Goal: Task Accomplishment & Management: Complete application form

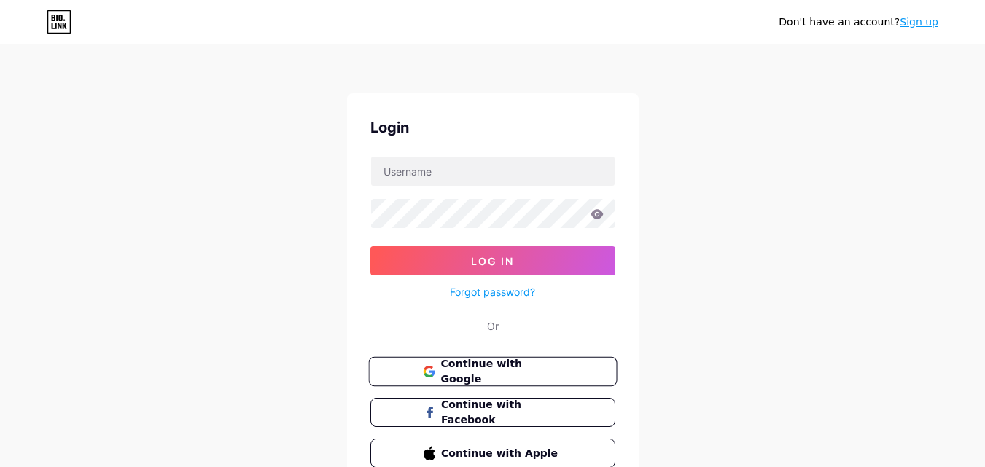
click at [527, 364] on span "Continue with Google" at bounding box center [501, 371] width 122 height 31
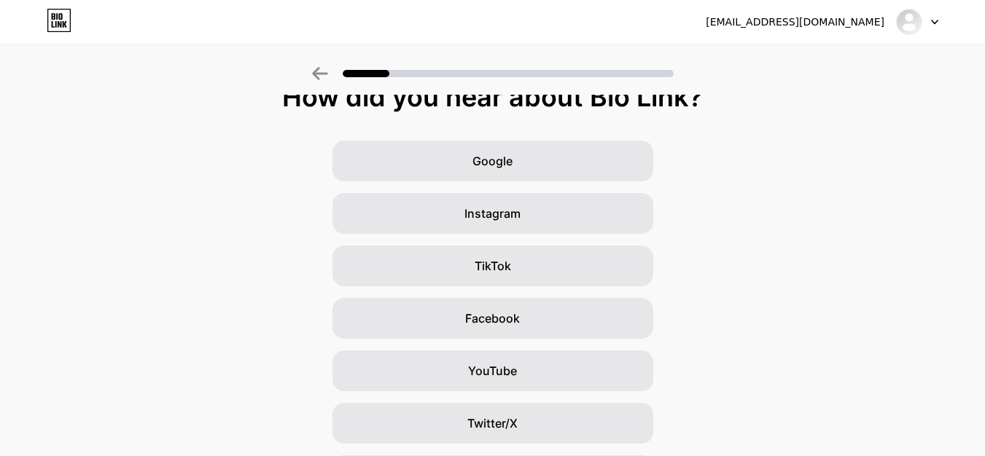
scroll to position [172, 0]
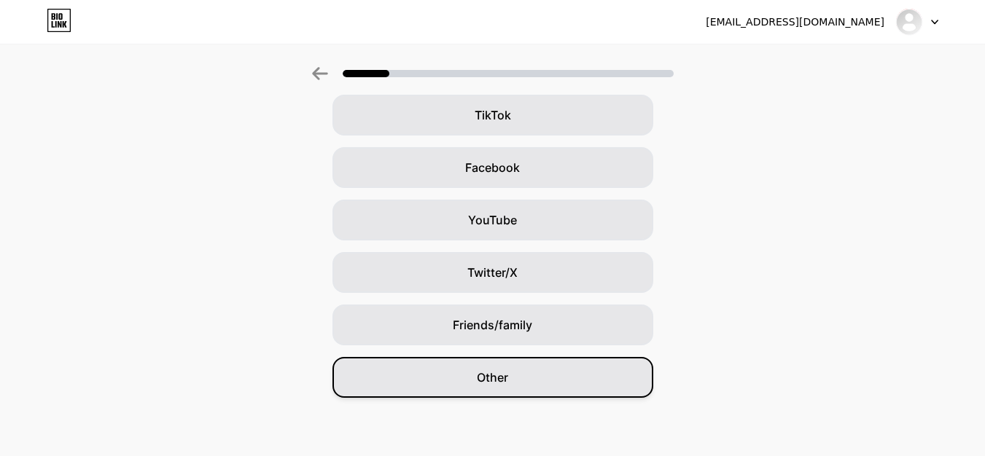
click at [508, 380] on span "Other" at bounding box center [492, 377] width 31 height 17
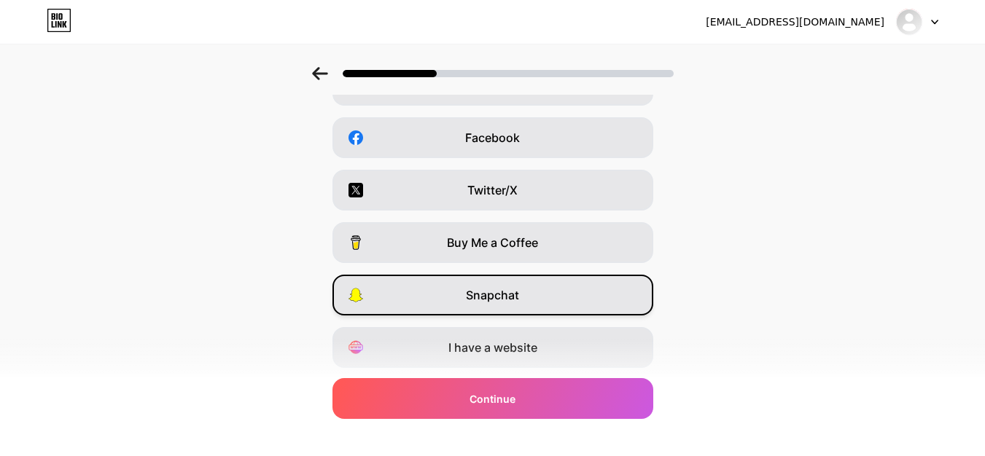
scroll to position [245, 0]
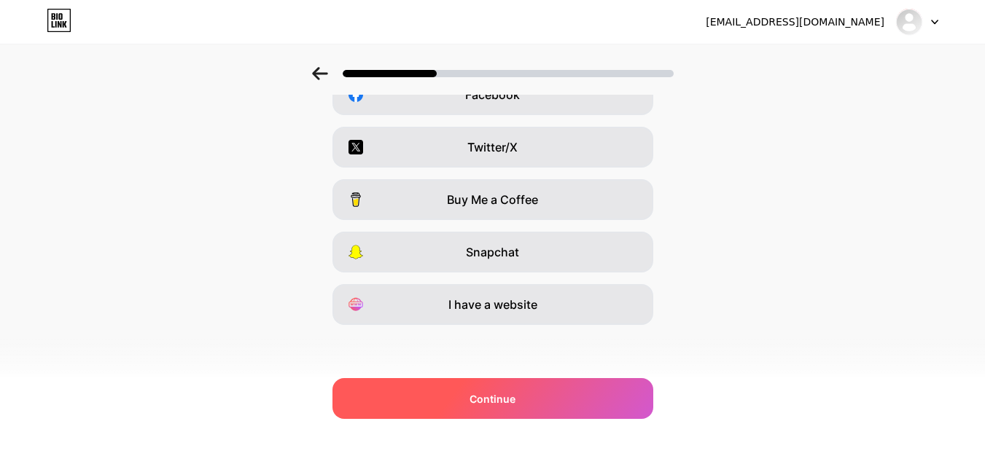
click at [515, 398] on span "Continue" at bounding box center [492, 398] width 46 height 15
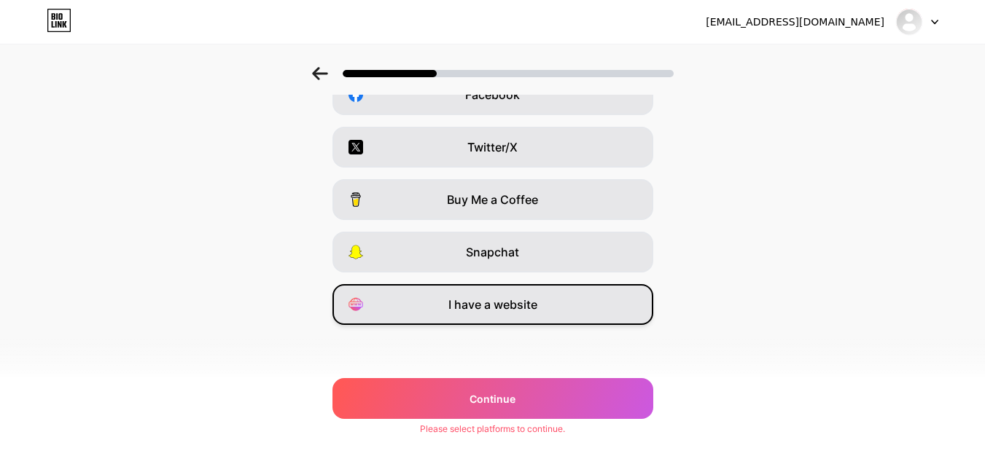
click at [520, 301] on span "I have a website" at bounding box center [492, 304] width 89 height 17
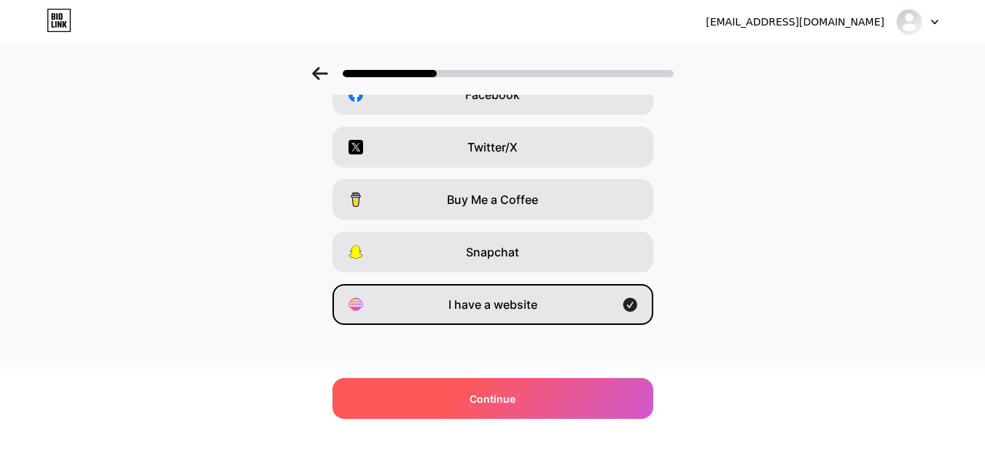
click at [515, 400] on span "Continue" at bounding box center [492, 398] width 46 height 15
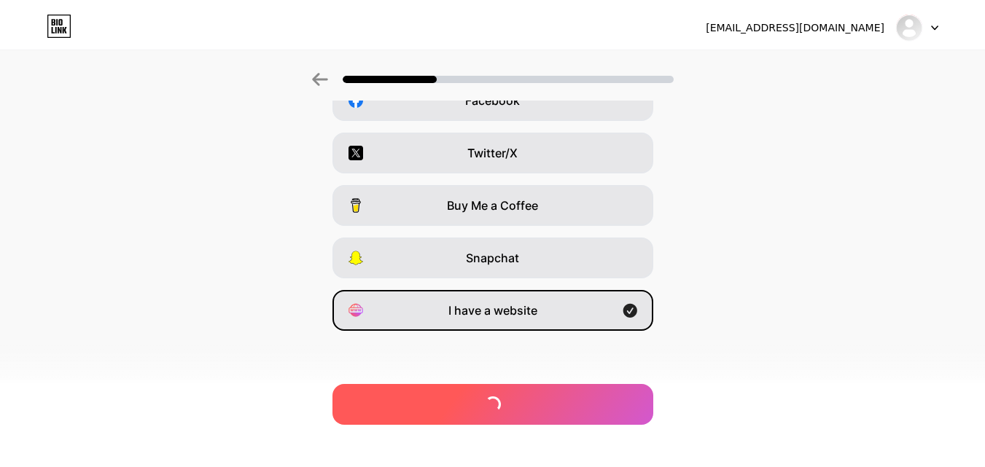
scroll to position [0, 0]
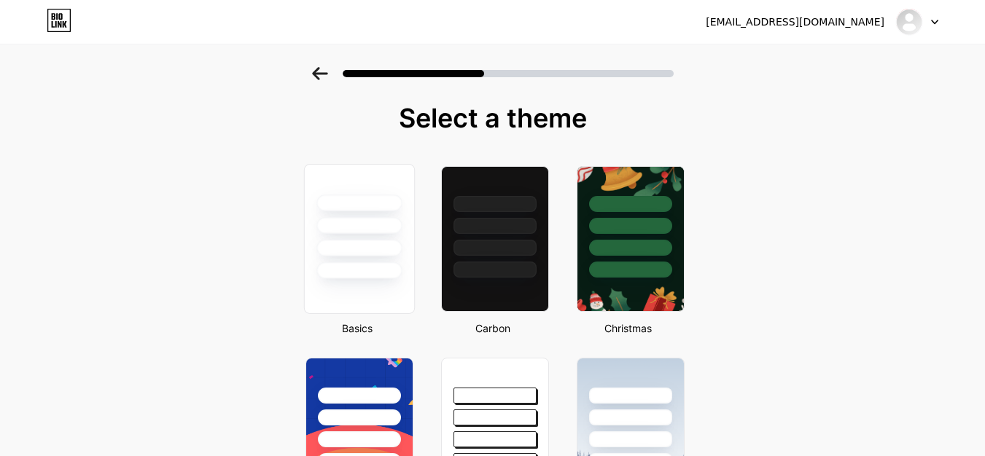
click at [383, 270] on div at bounding box center [358, 270] width 85 height 17
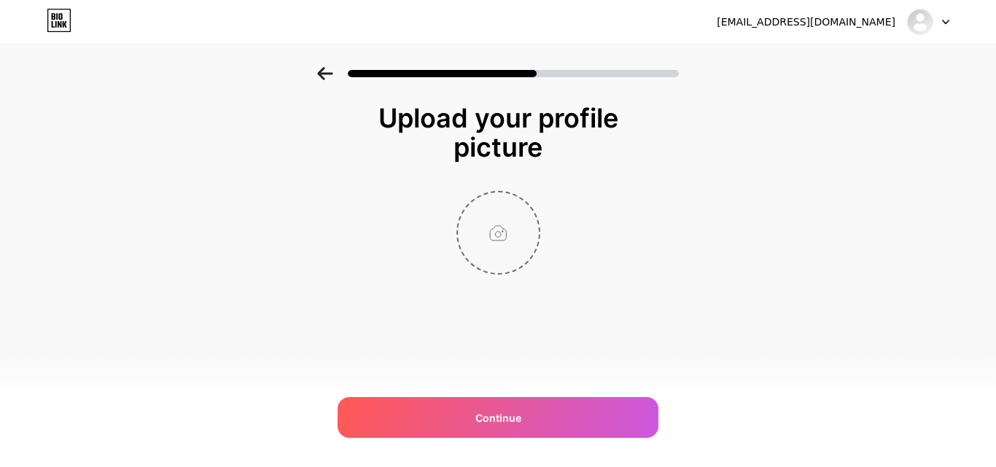
click at [496, 243] on input "file" at bounding box center [498, 232] width 81 height 81
type input "C:\fakepath\[PERSON_NAME]-logo-round-1.png"
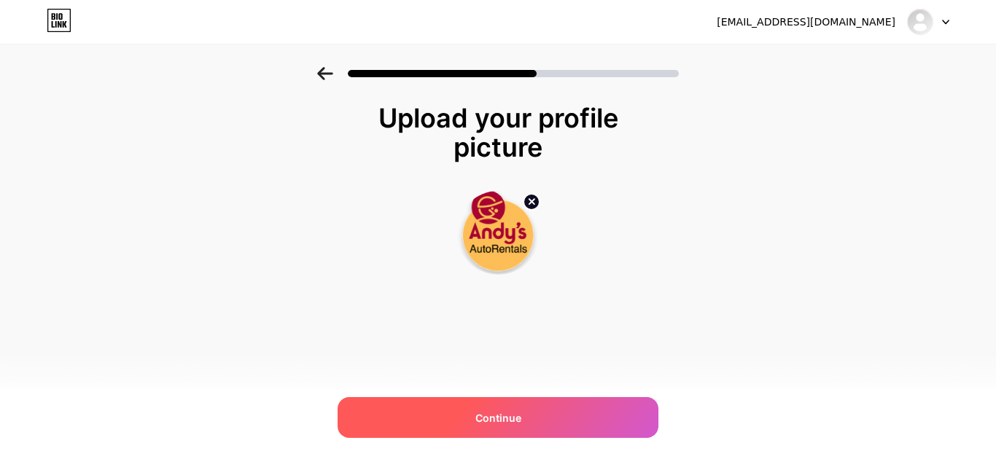
click at [501, 418] on span "Continue" at bounding box center [498, 417] width 46 height 15
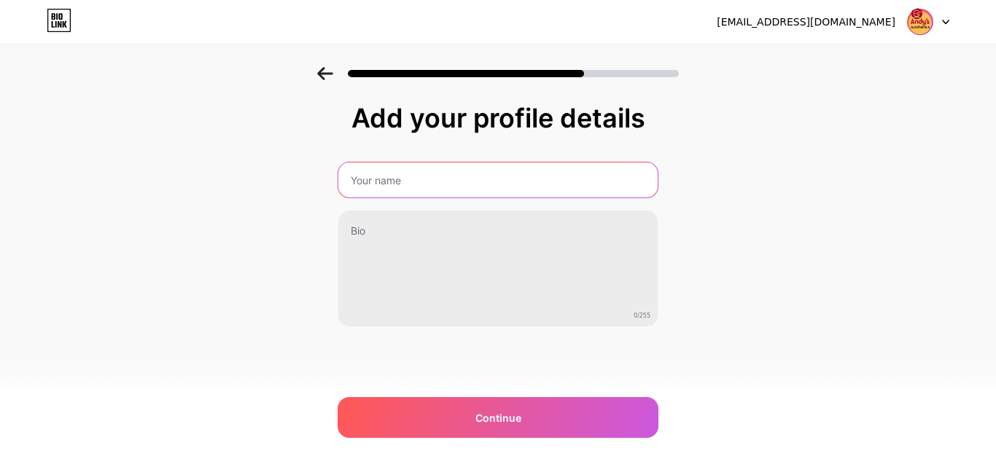
click at [406, 178] on input "text" at bounding box center [497, 180] width 319 height 35
type input "[PERSON_NAME]'s Auto Rental"
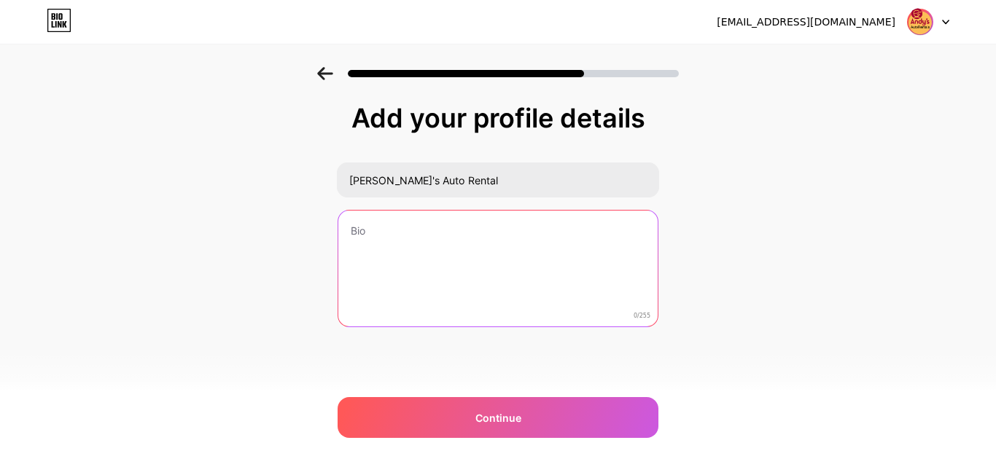
click at [371, 239] on textarea at bounding box center [497, 269] width 319 height 117
click at [383, 236] on textarea at bounding box center [498, 269] width 322 height 119
paste textarea "At [PERSON_NAME]'s Auto Rentals, we believe in making your vehicle hire experie…"
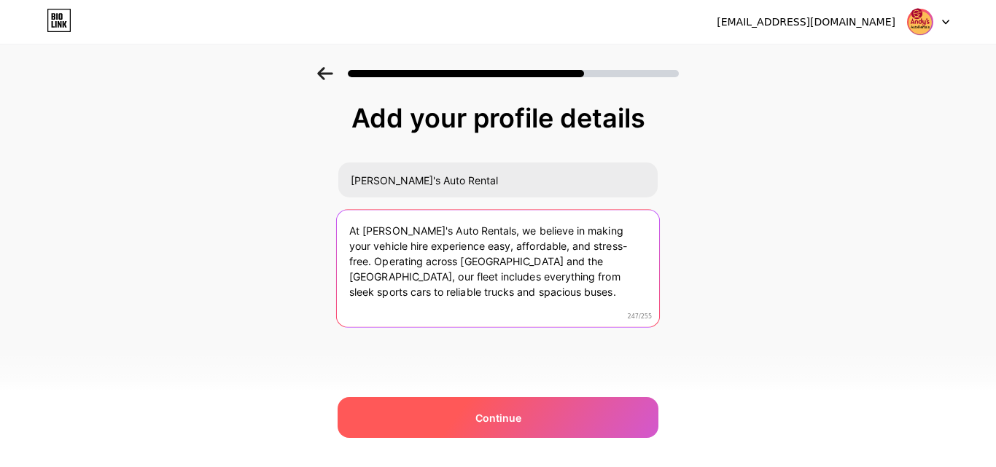
type textarea "At [PERSON_NAME]'s Auto Rentals, we believe in making your vehicle hire experie…"
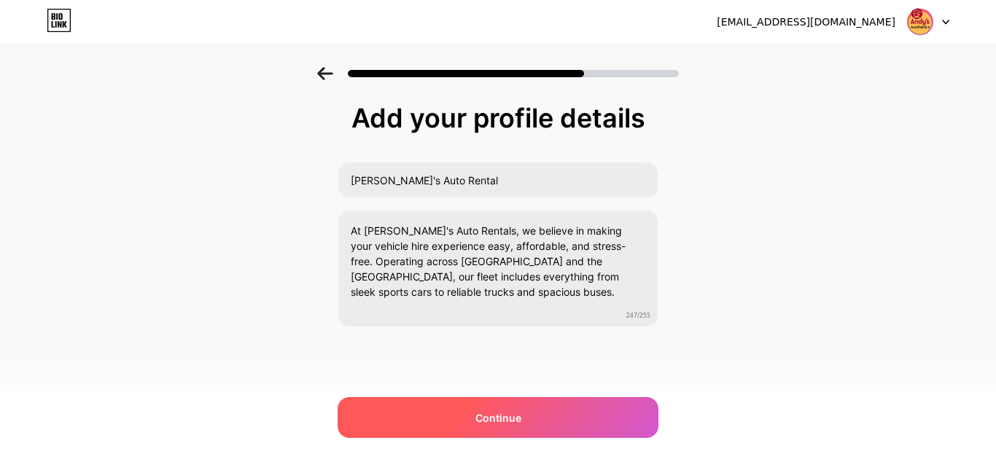
click at [504, 416] on span "Continue" at bounding box center [498, 417] width 46 height 15
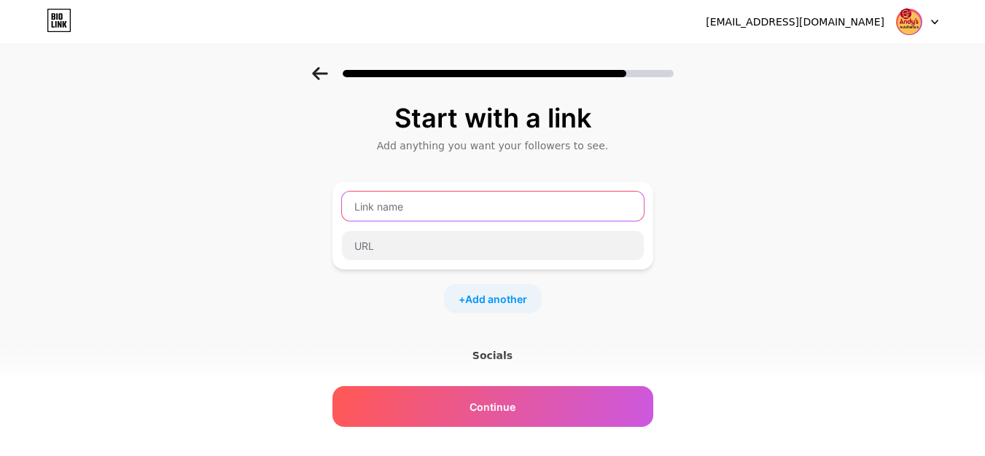
click at [375, 206] on input "text" at bounding box center [493, 206] width 302 height 29
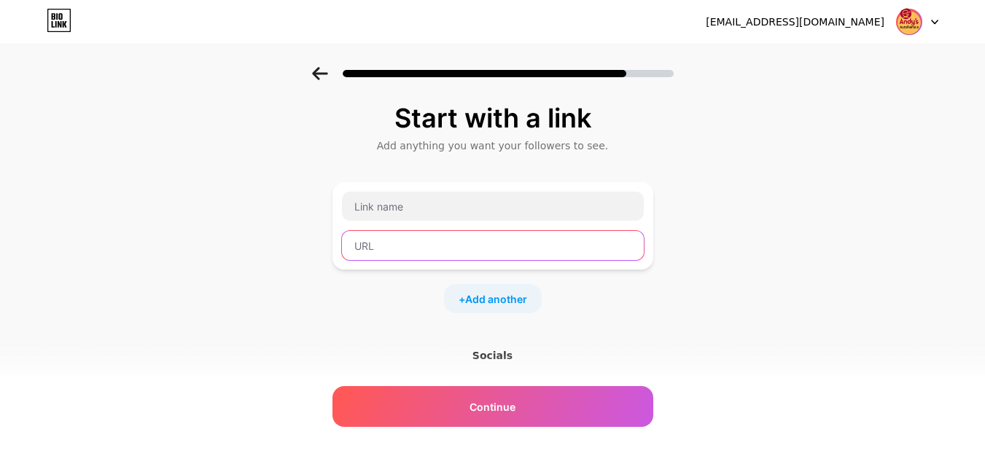
click at [406, 236] on input "text" at bounding box center [493, 245] width 302 height 29
paste input "[URL][DOMAIN_NAME]"
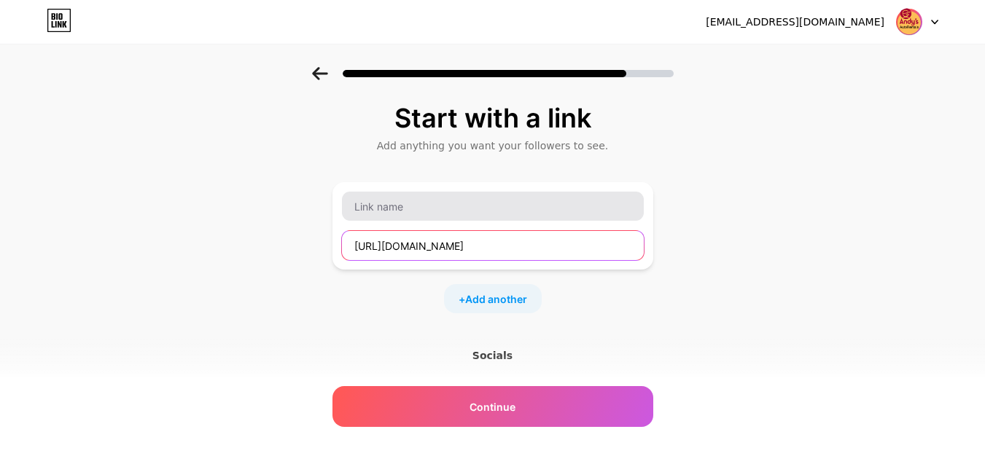
type input "[URL][DOMAIN_NAME]"
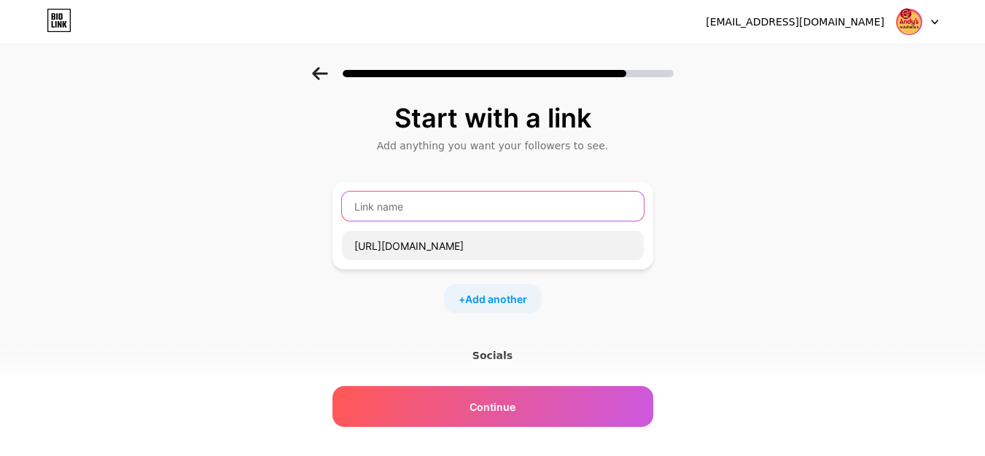
click at [417, 206] on input "text" at bounding box center [493, 206] width 302 height 29
paste input "Andysautorentals"
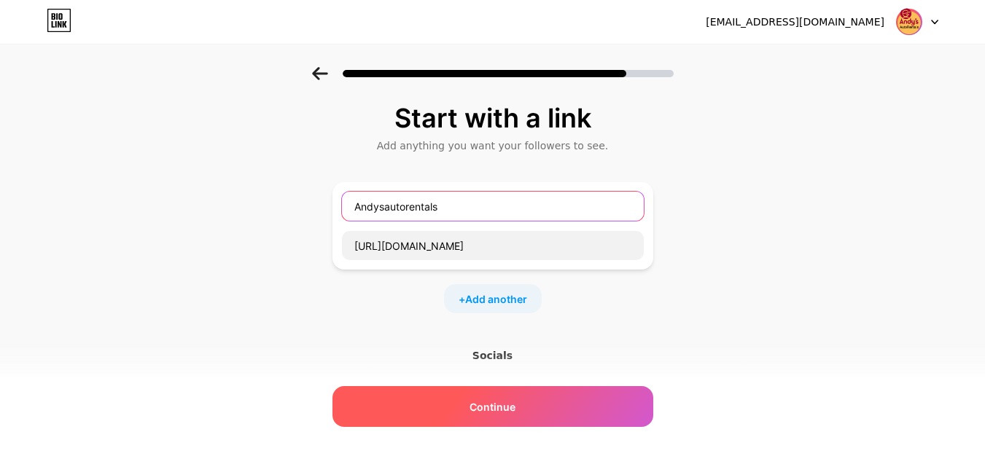
type input "Andysautorentals"
click at [472, 406] on div "Continue" at bounding box center [492, 406] width 321 height 41
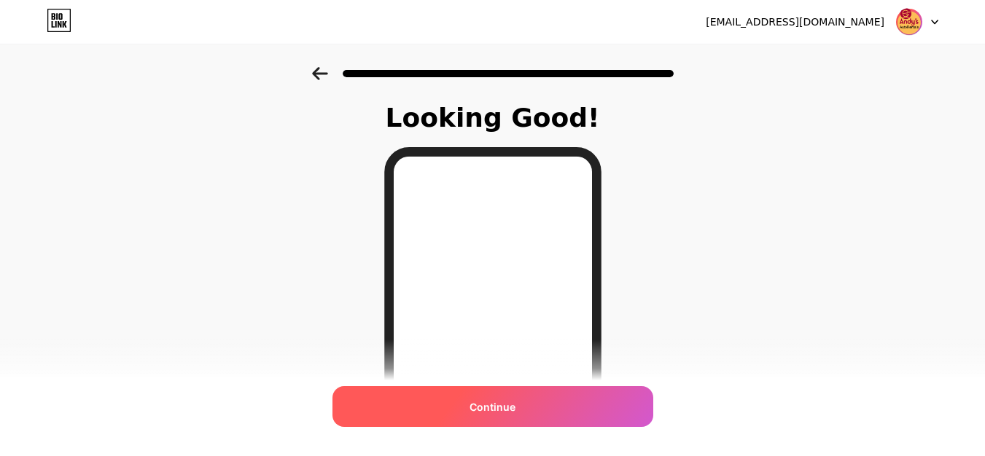
click at [514, 401] on span "Continue" at bounding box center [492, 406] width 46 height 15
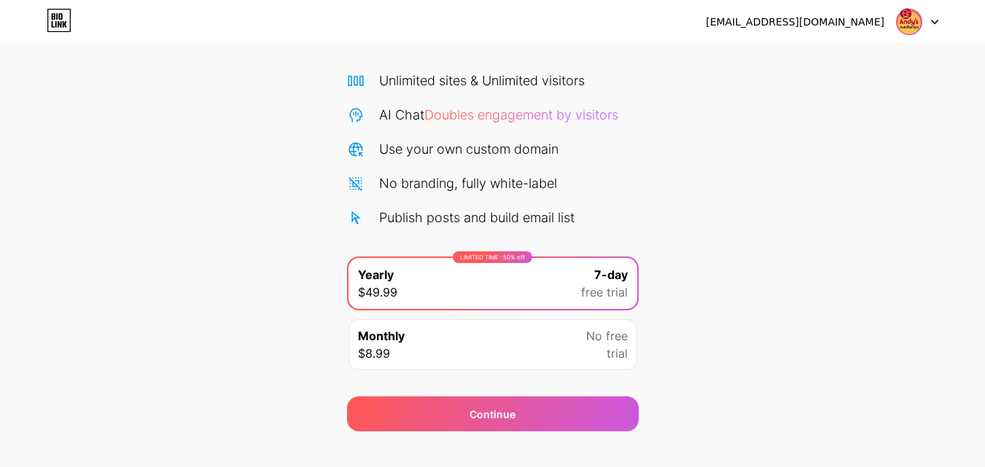
scroll to position [120, 0]
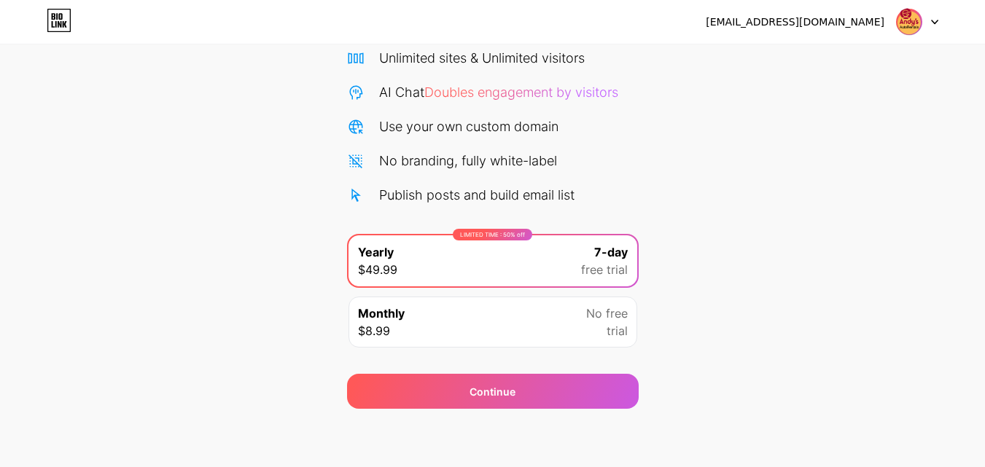
click at [551, 320] on div "Monthly $8.99 No free trial" at bounding box center [492, 322] width 289 height 51
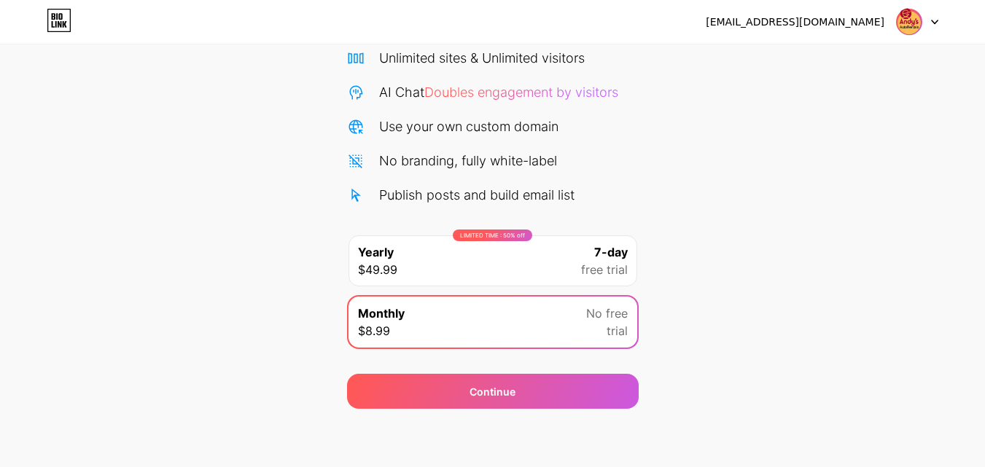
click at [724, 327] on div "Start your 7 day free trial Cancel anytime. We will send you an email 2 days be…" at bounding box center [492, 178] width 985 height 461
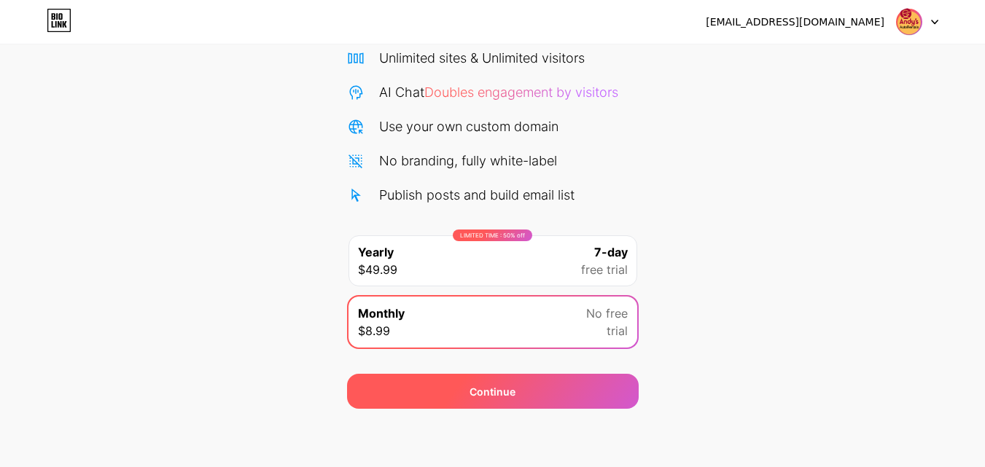
click at [525, 386] on div "Continue" at bounding box center [493, 391] width 292 height 35
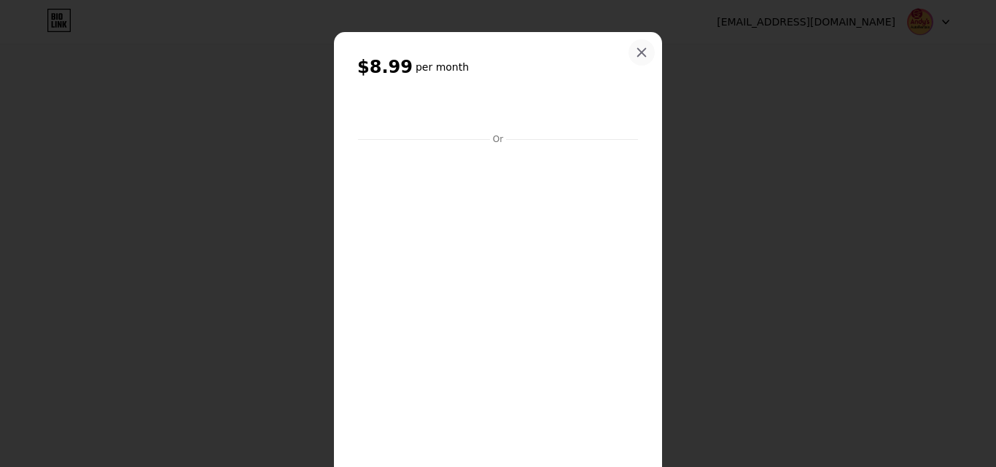
click at [639, 47] on icon at bounding box center [642, 53] width 12 height 12
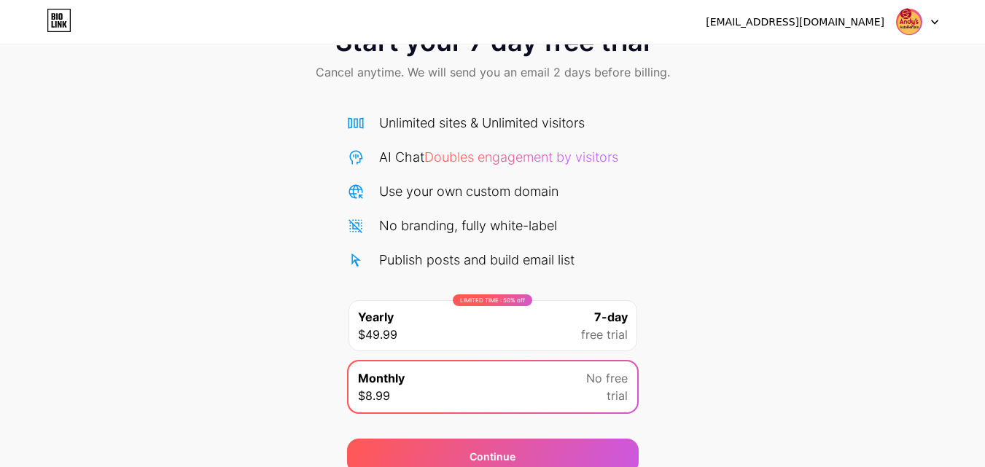
scroll to position [0, 0]
